Goal: Information Seeking & Learning: Learn about a topic

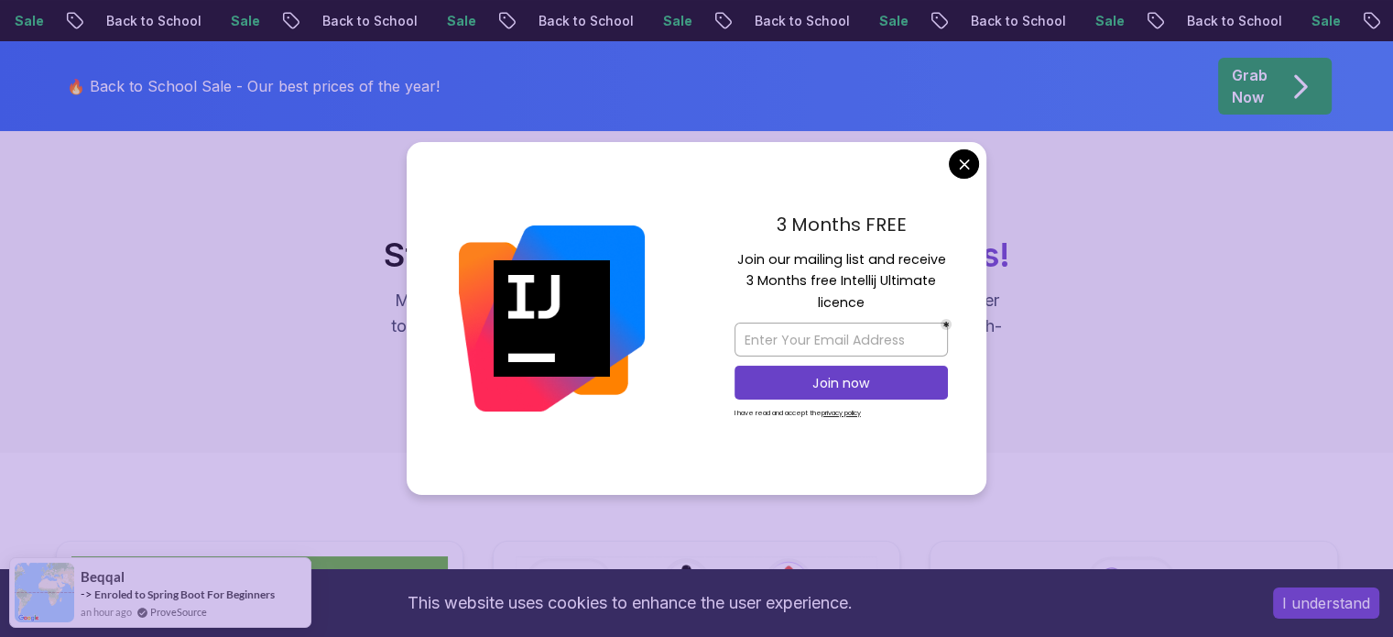
scroll to position [92, 0]
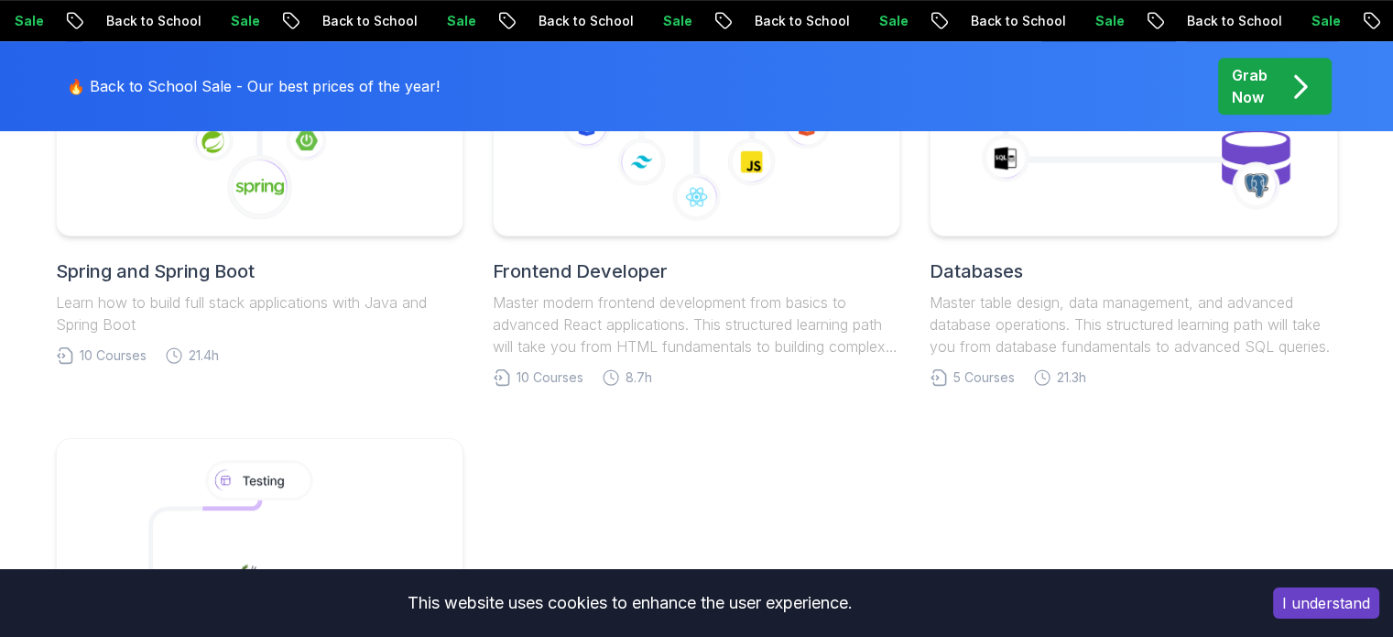
scroll to position [1008, 0]
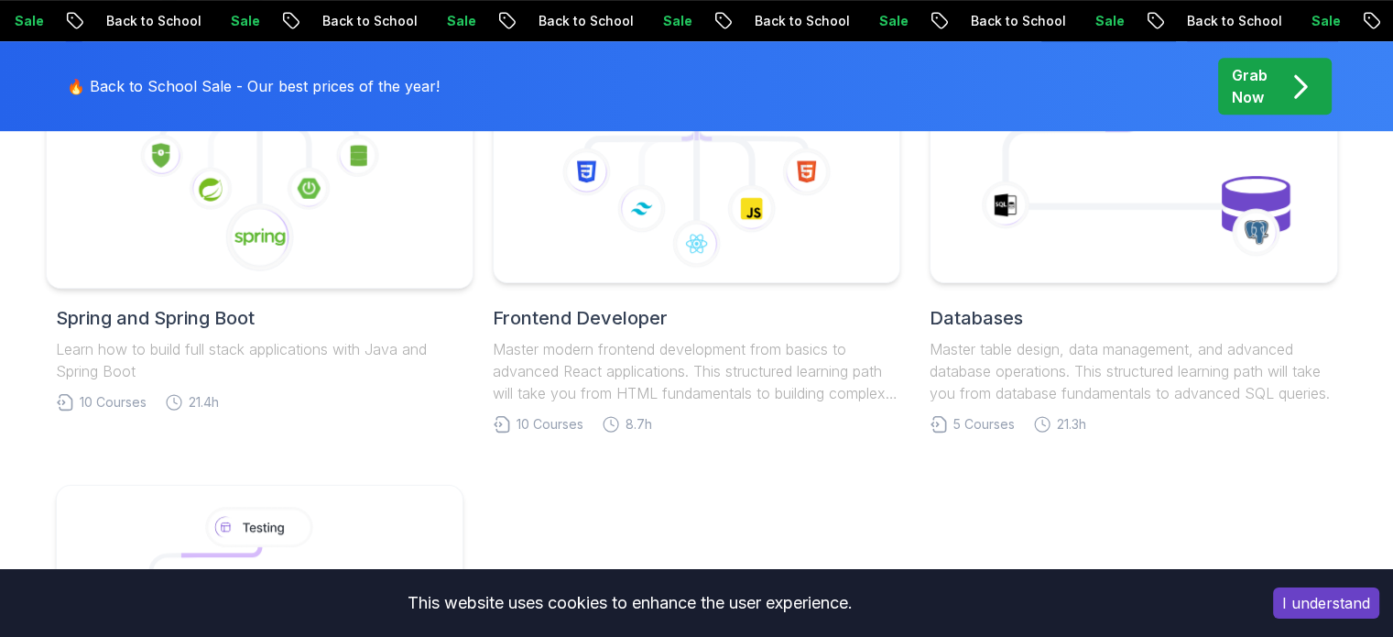
click at [194, 272] on div at bounding box center [259, 169] width 429 height 241
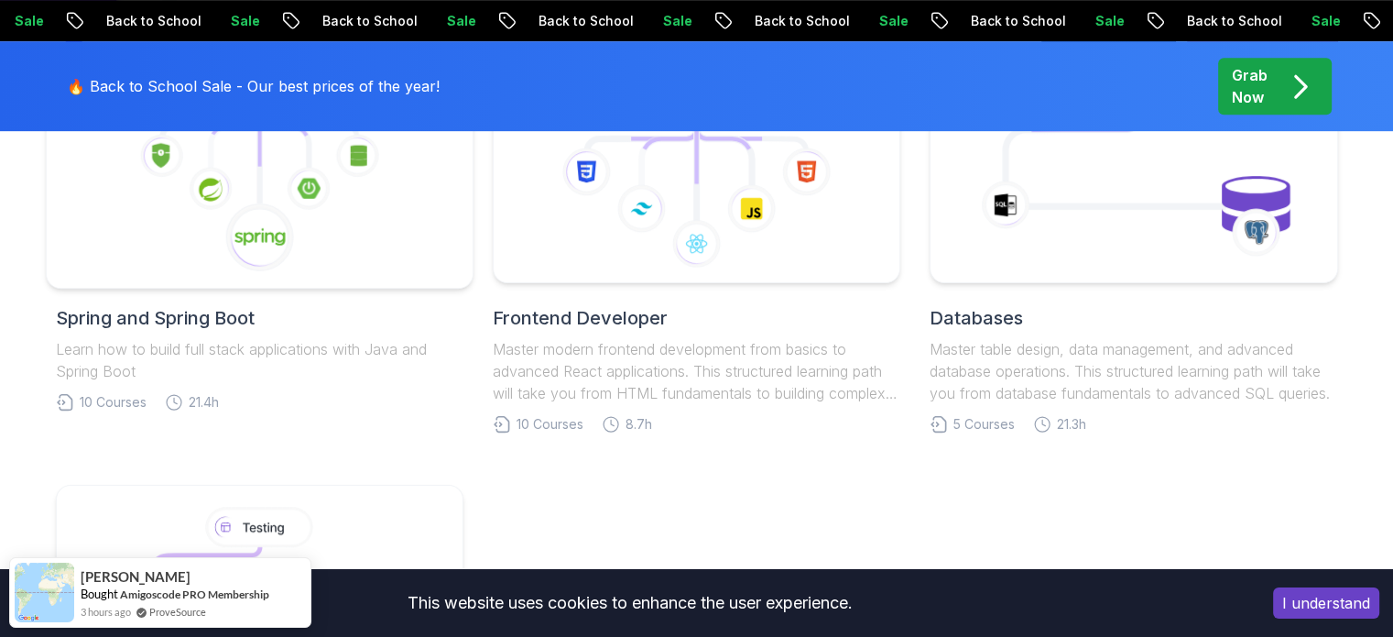
click at [281, 243] on image at bounding box center [259, 237] width 51 height 20
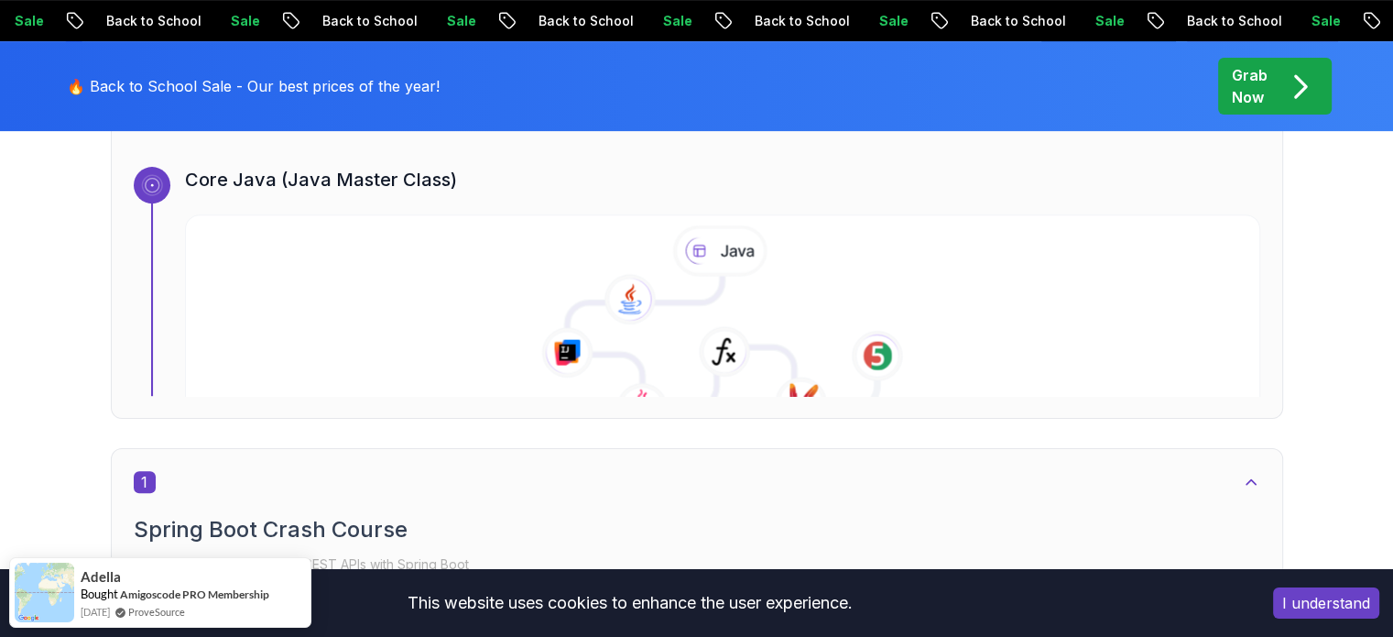
scroll to position [733, 0]
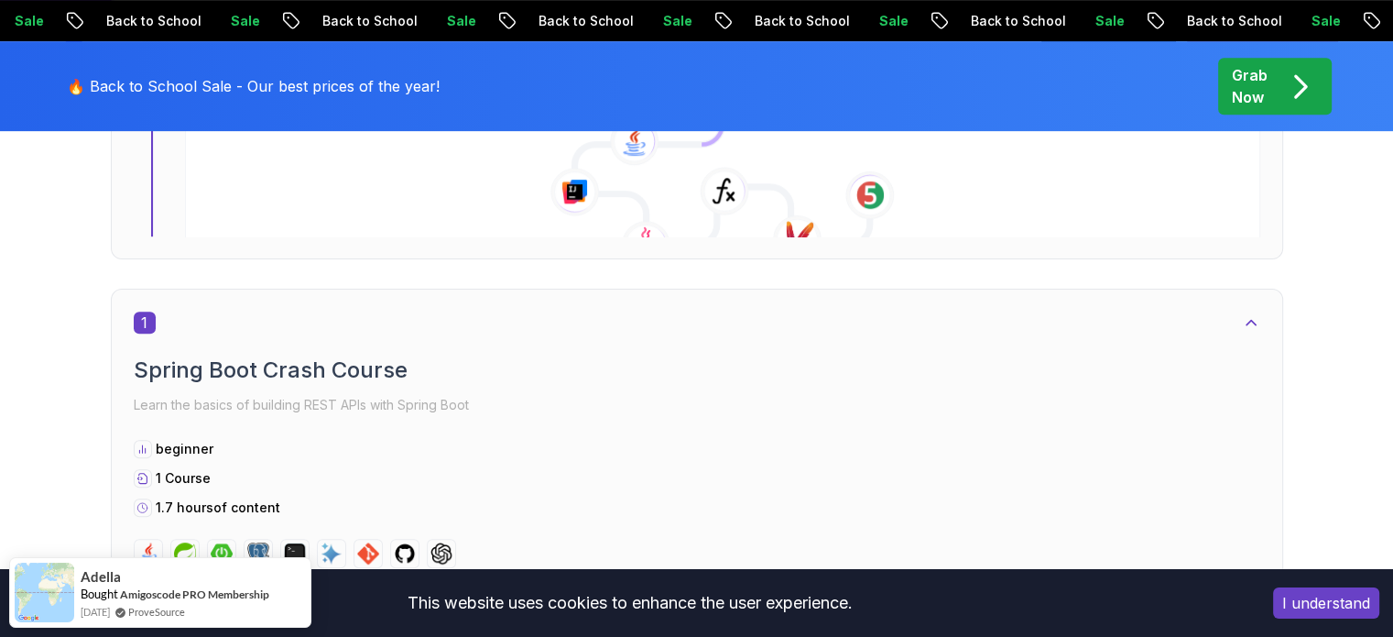
scroll to position [916, 0]
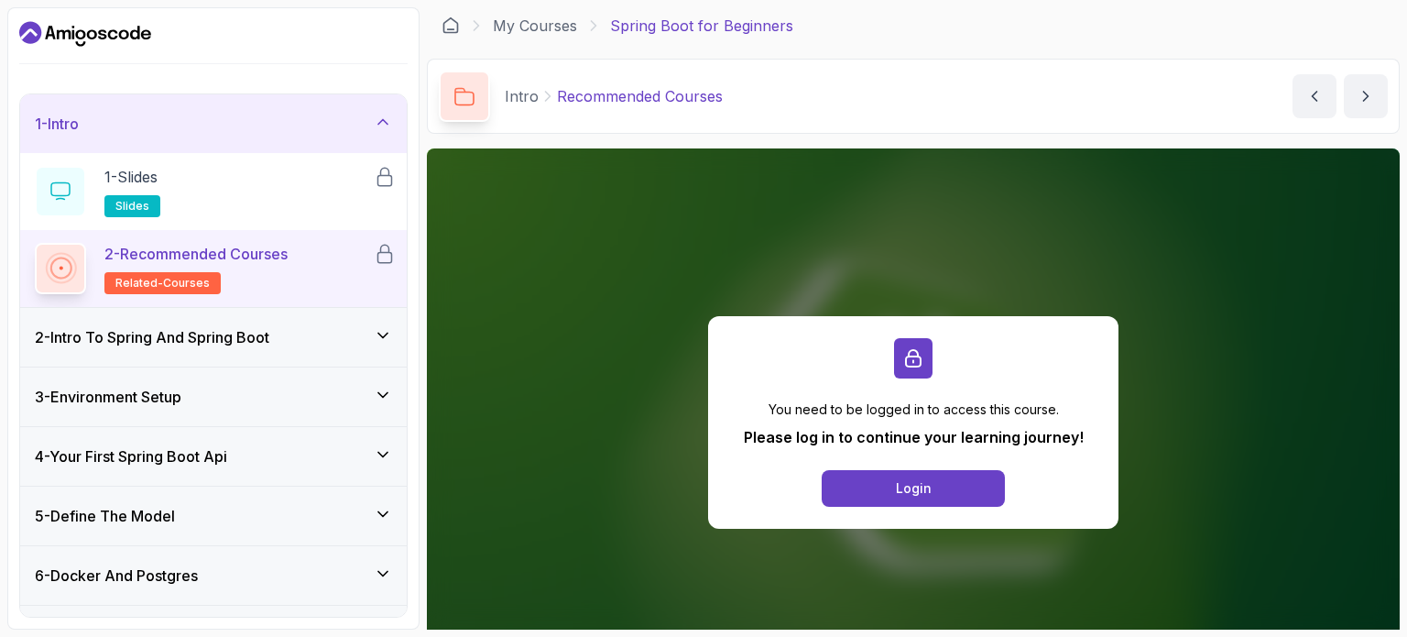
scroll to position [183, 0]
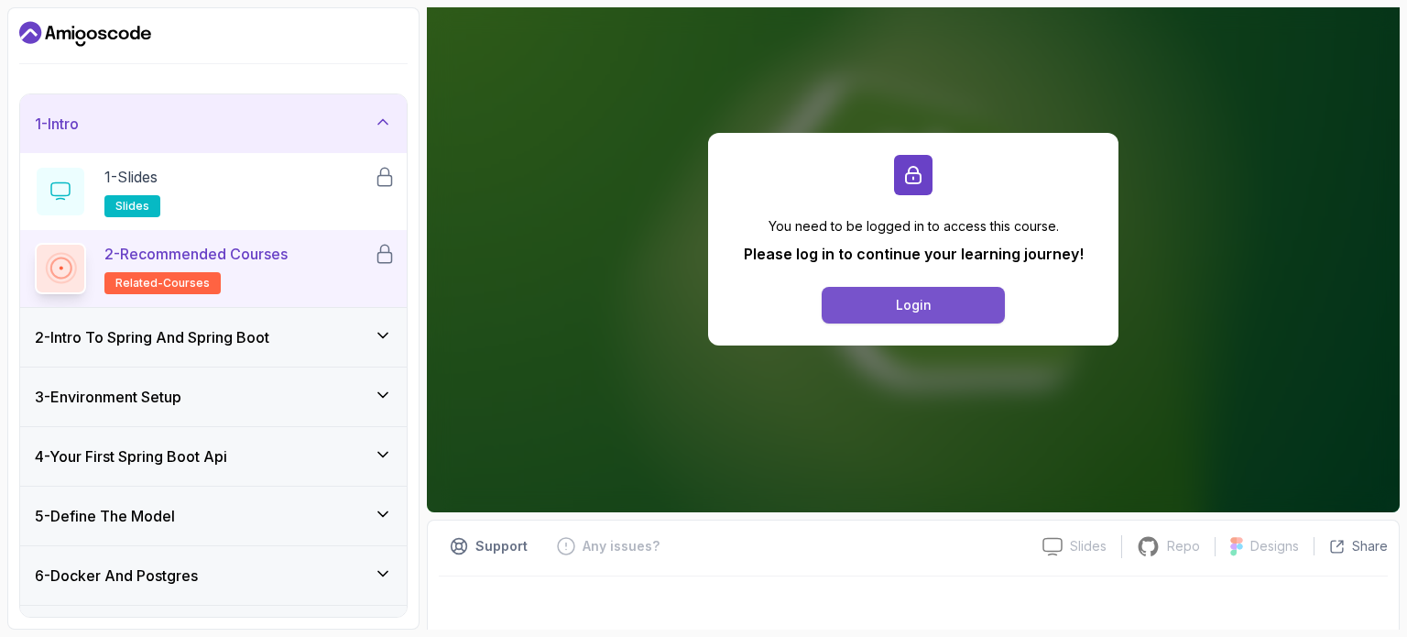
click at [896, 317] on button "Login" at bounding box center [913, 305] width 183 height 37
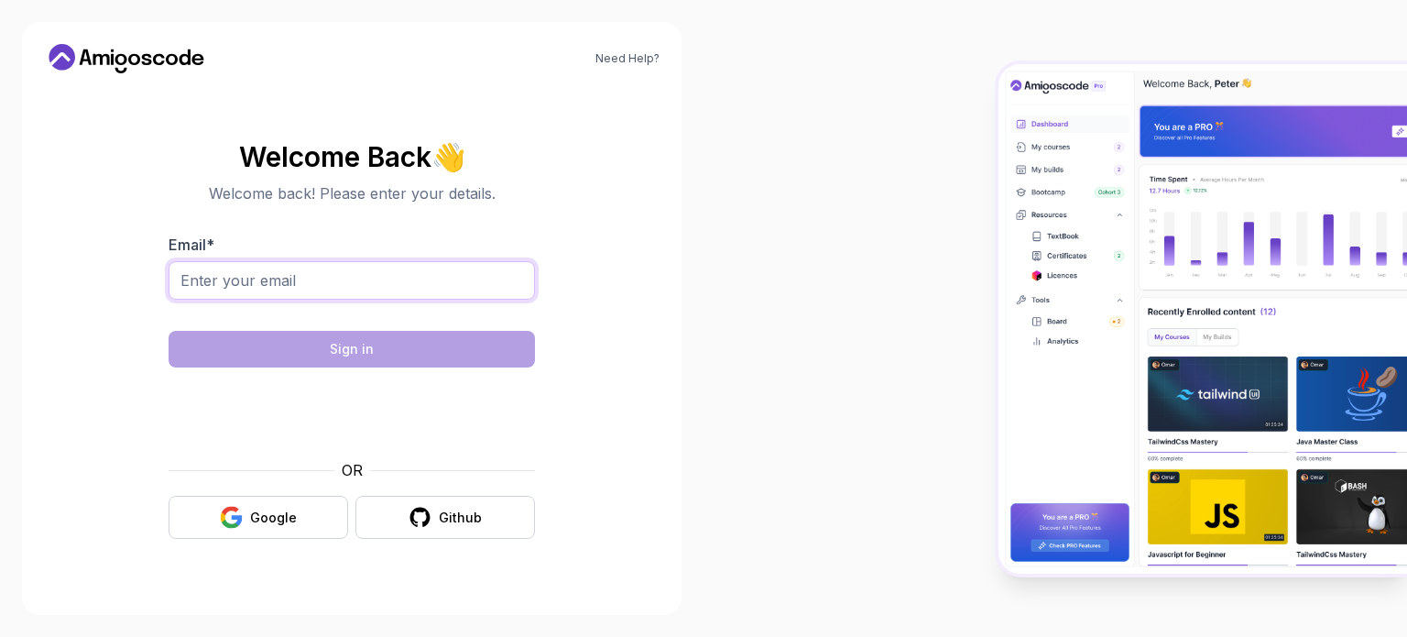
click at [415, 286] on input "Email *" at bounding box center [352, 280] width 366 height 38
type input "[EMAIL_ADDRESS][DOMAIN_NAME]"
